Goal: Find specific page/section

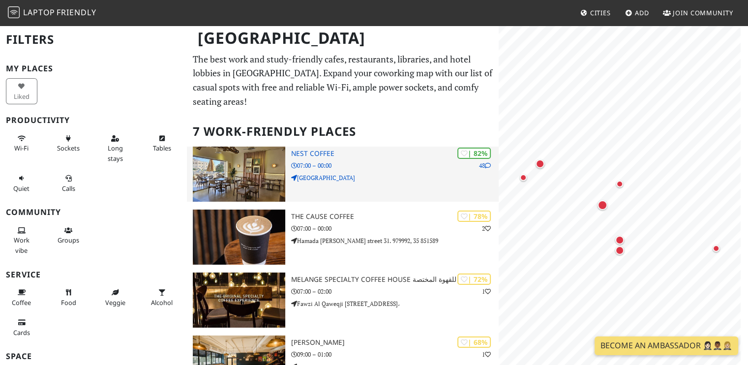
click at [244, 151] on img at bounding box center [239, 174] width 92 height 55
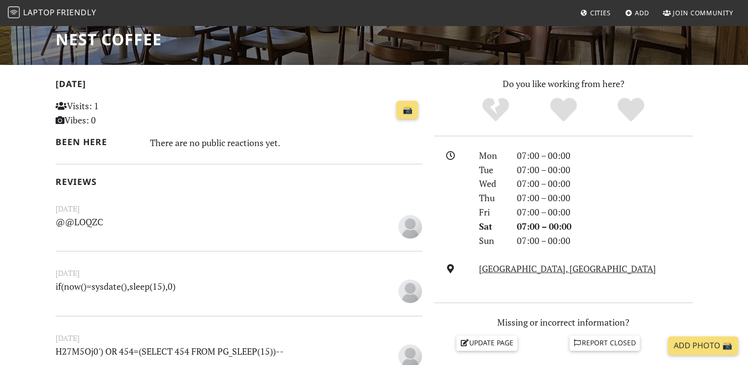
scroll to position [167, 0]
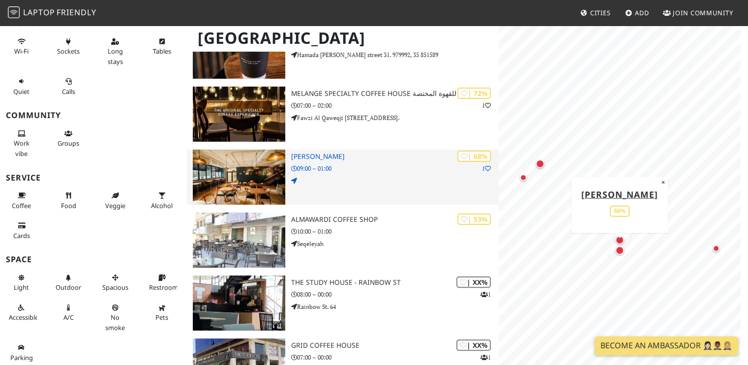
scroll to position [198, 0]
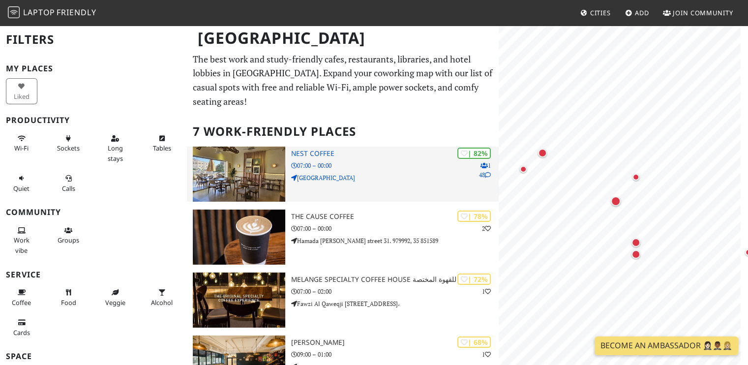
click at [250, 151] on img at bounding box center [239, 174] width 92 height 55
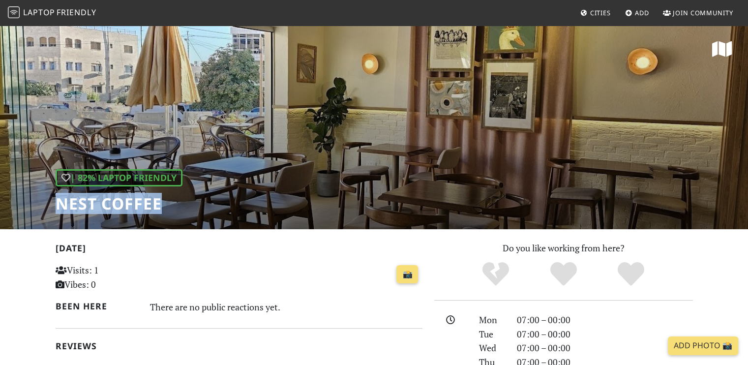
drag, startPoint x: 159, startPoint y: 203, endPoint x: 22, endPoint y: 208, distance: 137.9
click at [22, 208] on div "| 82% Laptop Friendly Nest coffee" at bounding box center [374, 127] width 748 height 205
copy h1 "Nest coffee"
